Goal: Information Seeking & Learning: Learn about a topic

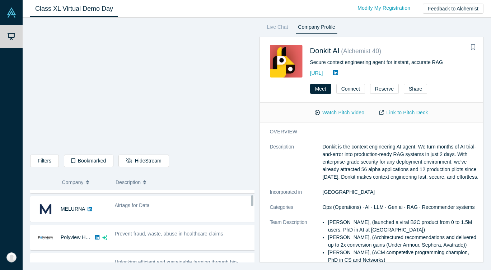
scroll to position [47, 0]
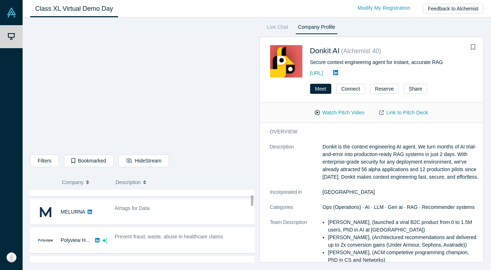
click at [170, 239] on div "Prevent fraud, waste, abuse in healthcare claims" at bounding box center [185, 237] width 141 height 8
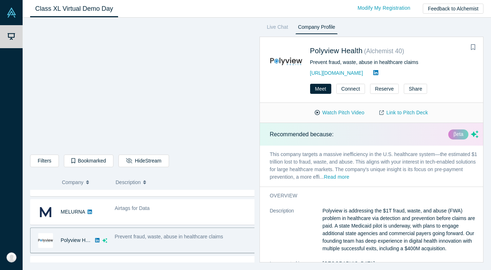
click at [349, 178] on button "Read more" at bounding box center [336, 177] width 25 height 8
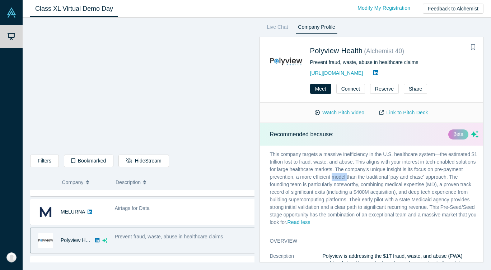
click at [364, 178] on p "This company targets a massive inefficiency in the U.S. healthcare system—the e…" at bounding box center [374, 188] width 229 height 86
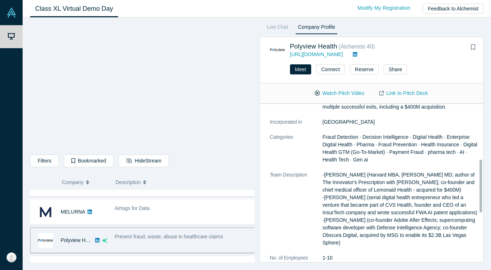
scroll to position [171, 0]
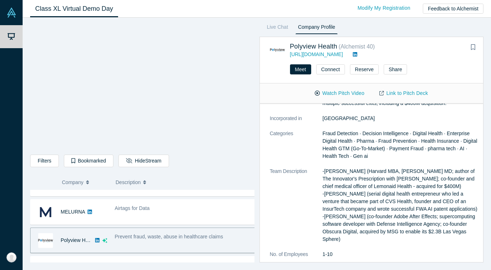
click at [282, 208] on dt "Team Description" at bounding box center [296, 208] width 53 height 83
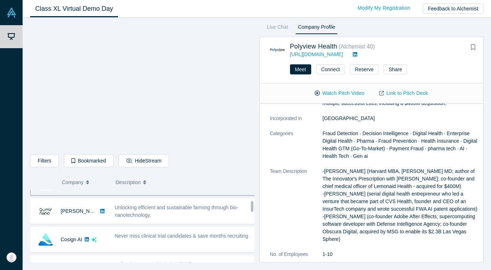
scroll to position [107, 0]
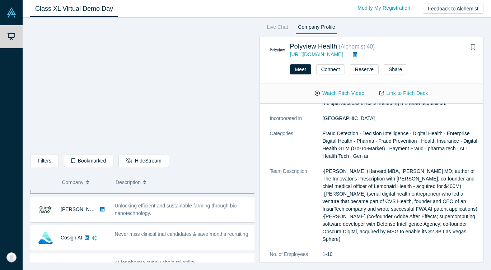
click at [184, 231] on span "Never miss clinical trial candidates & save months recruiting" at bounding box center [182, 234] width 134 height 6
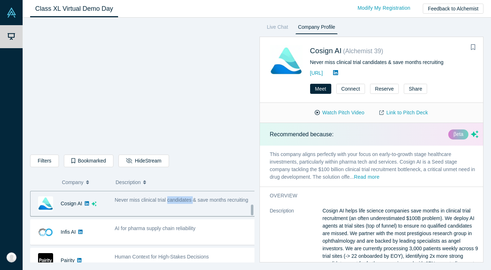
scroll to position [142, 0]
click at [196, 255] on span "Human Context for High-Stakes Decisions" at bounding box center [162, 255] width 94 height 6
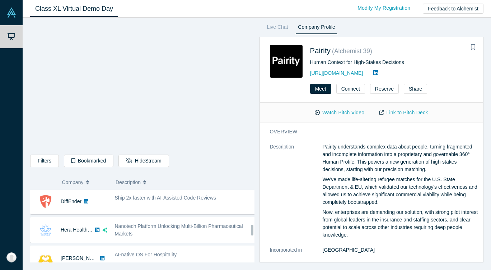
scroll to position [344, 0]
